Goal: Use online tool/utility: Use online tool/utility

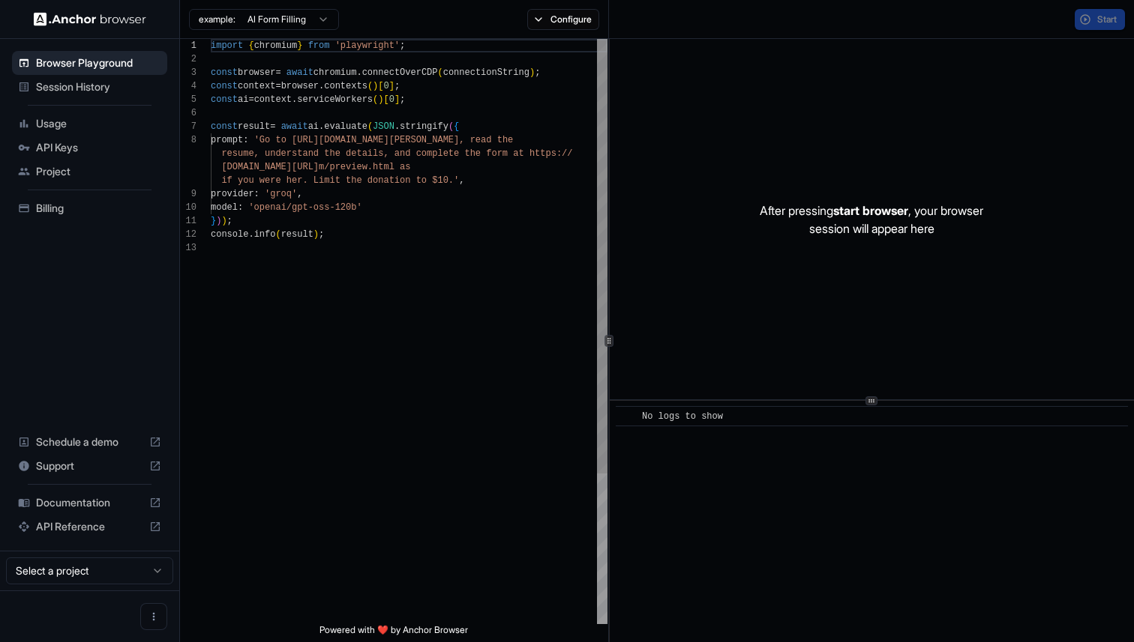
scroll to position [94, 0]
click at [1057, 88] on div "After pressing start browser , your browser session will appear here" at bounding box center [872, 219] width 524 height 361
click at [1125, 5] on div "Start" at bounding box center [871, 19] width 525 height 39
click at [1116, 17] on span "Start" at bounding box center [1107, 19] width 21 height 12
click at [1020, 174] on div "After pressing start browser , your browser session will appear here" at bounding box center [872, 219] width 524 height 361
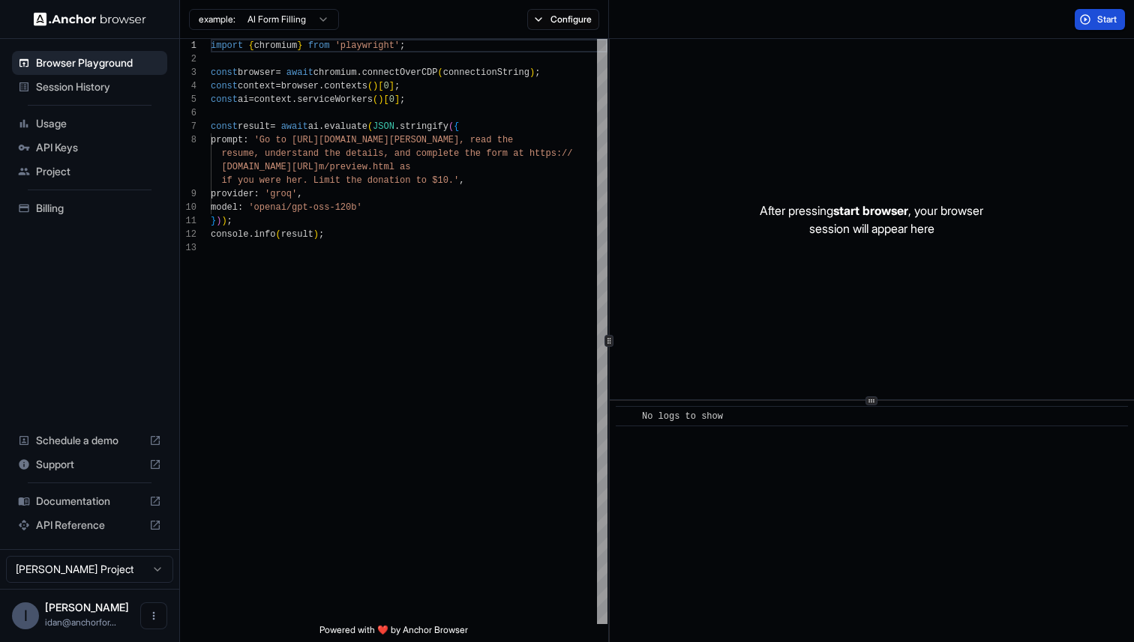
click at [1097, 22] on span "Start" at bounding box center [1107, 19] width 21 height 12
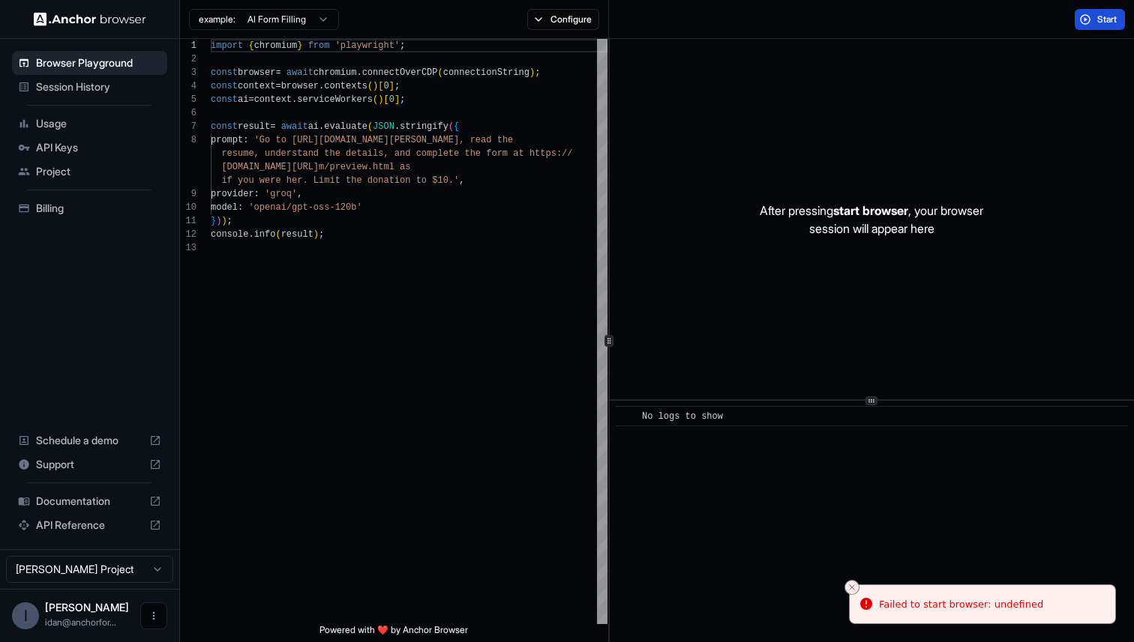
click at [162, 606] on button "Open menu" at bounding box center [153, 616] width 27 height 27
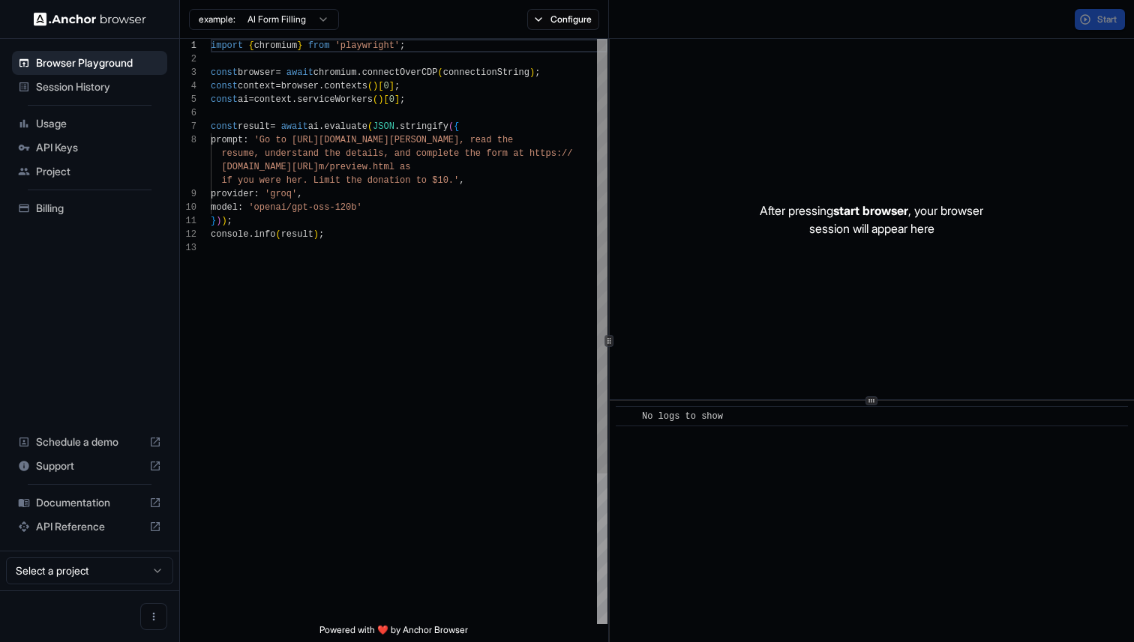
scroll to position [94, 0]
